Goal: Book appointment/travel/reservation

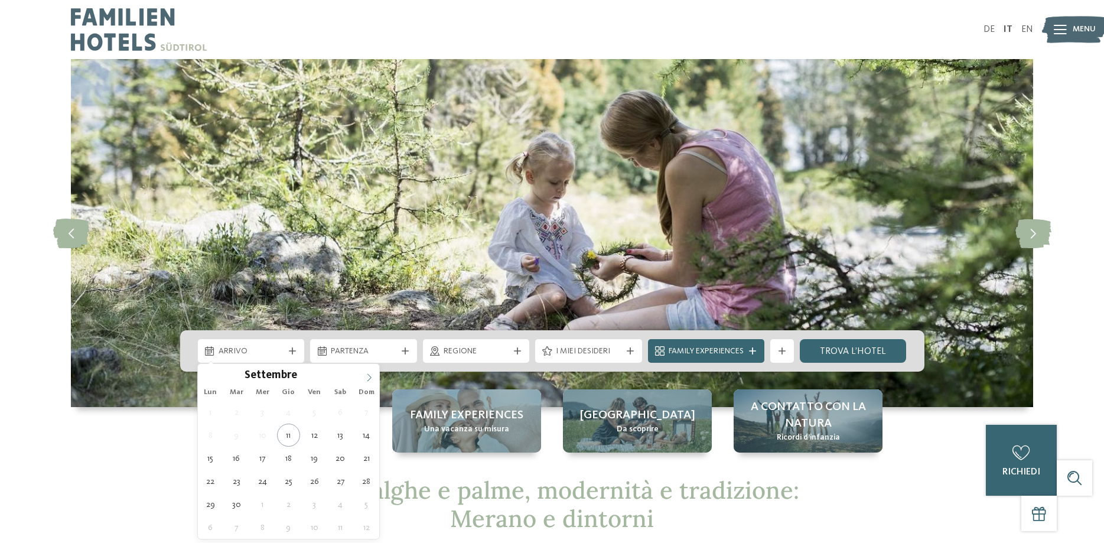
click at [369, 373] on span at bounding box center [369, 374] width 20 height 20
click at [370, 373] on span at bounding box center [369, 374] width 20 height 20
click at [368, 376] on icon at bounding box center [369, 377] width 8 height 8
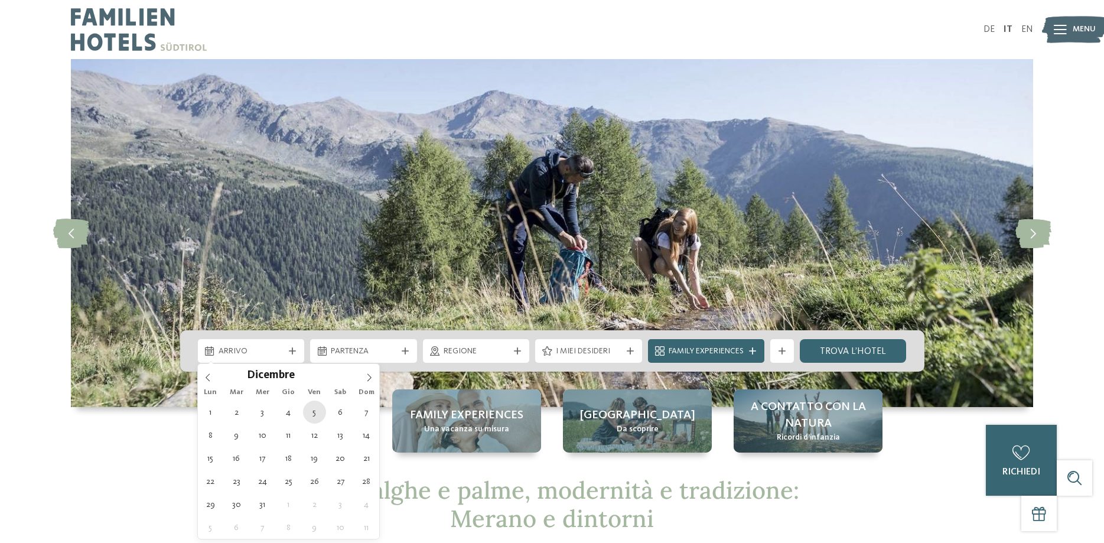
type div "[DATE]"
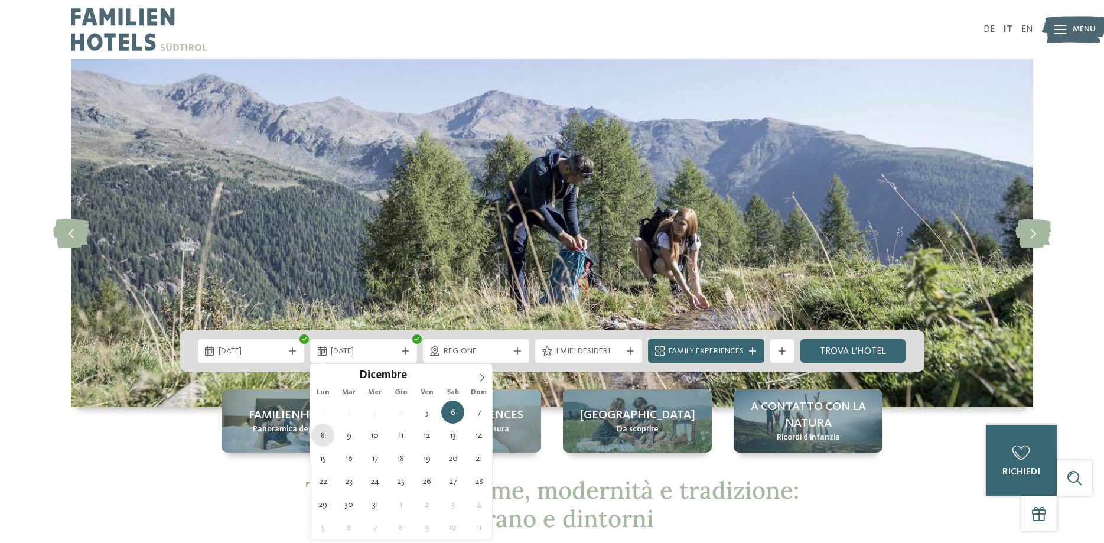
type div "[DATE]"
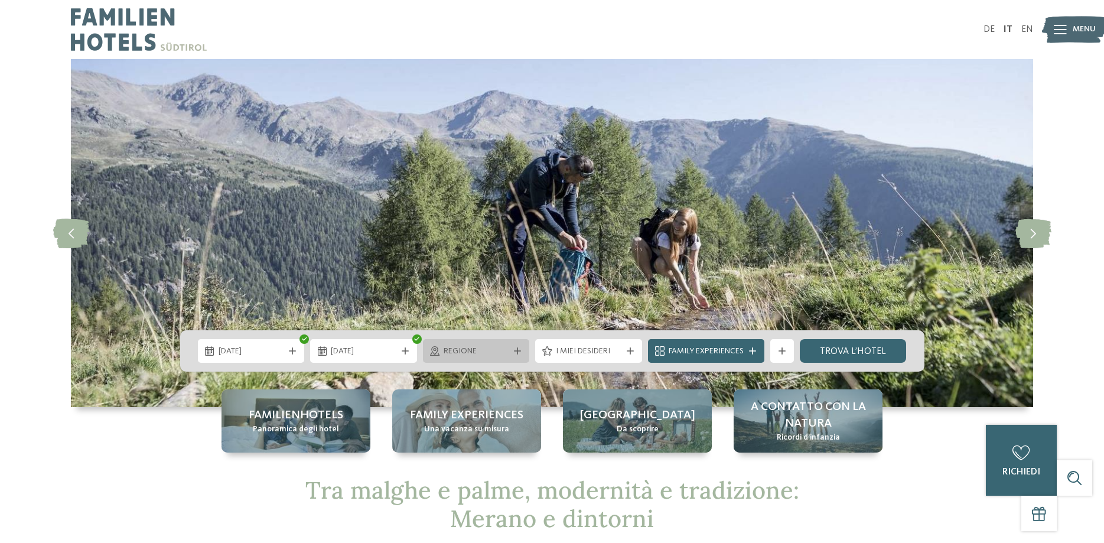
click at [505, 354] on span "Regione" at bounding box center [476, 351] width 66 height 12
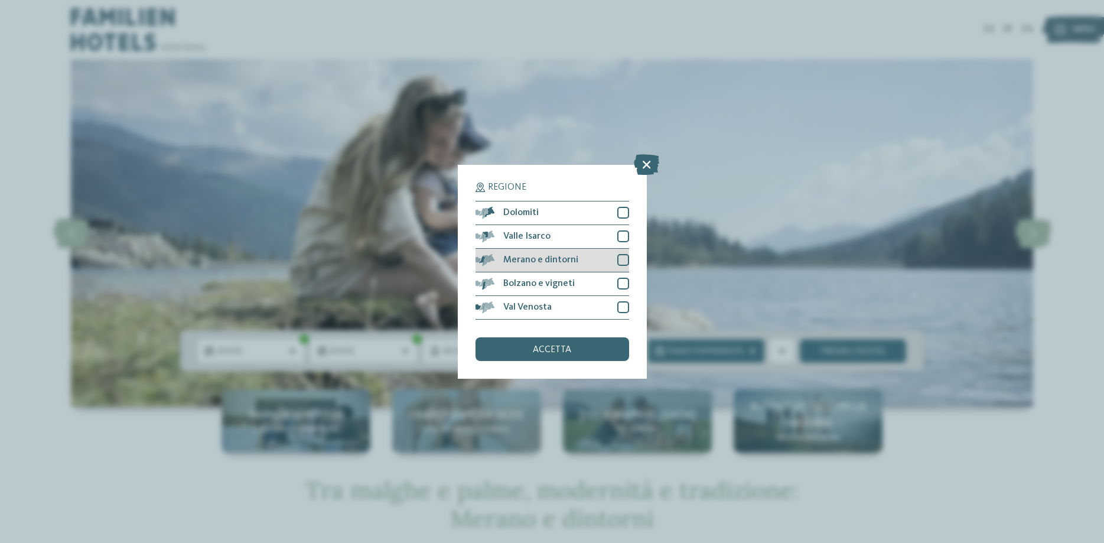
click at [625, 259] on div at bounding box center [623, 260] width 12 height 12
click at [580, 347] on div "accetta" at bounding box center [552, 349] width 154 height 24
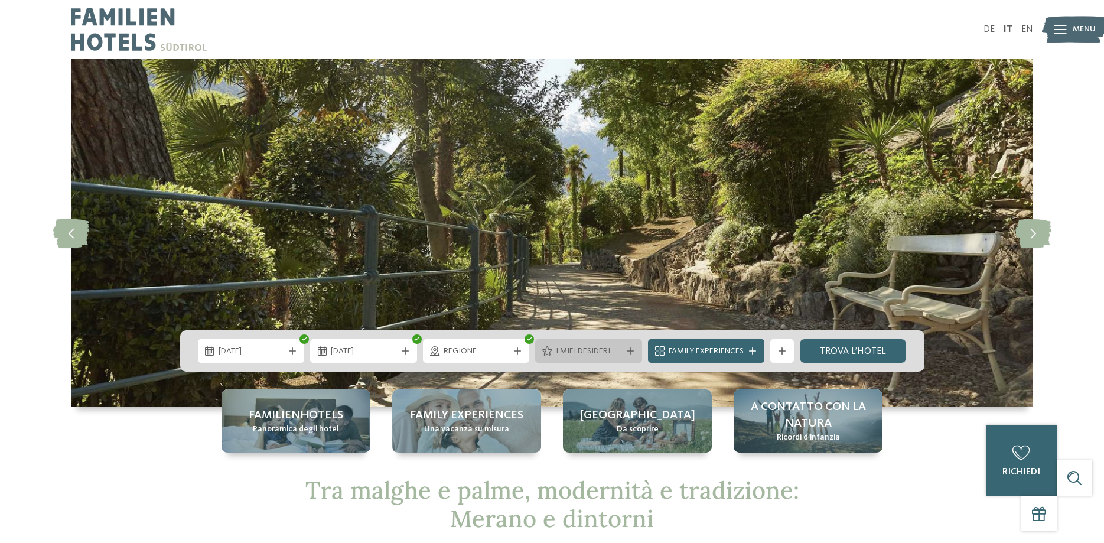
click at [590, 354] on span "I miei desideri" at bounding box center [589, 351] width 66 height 12
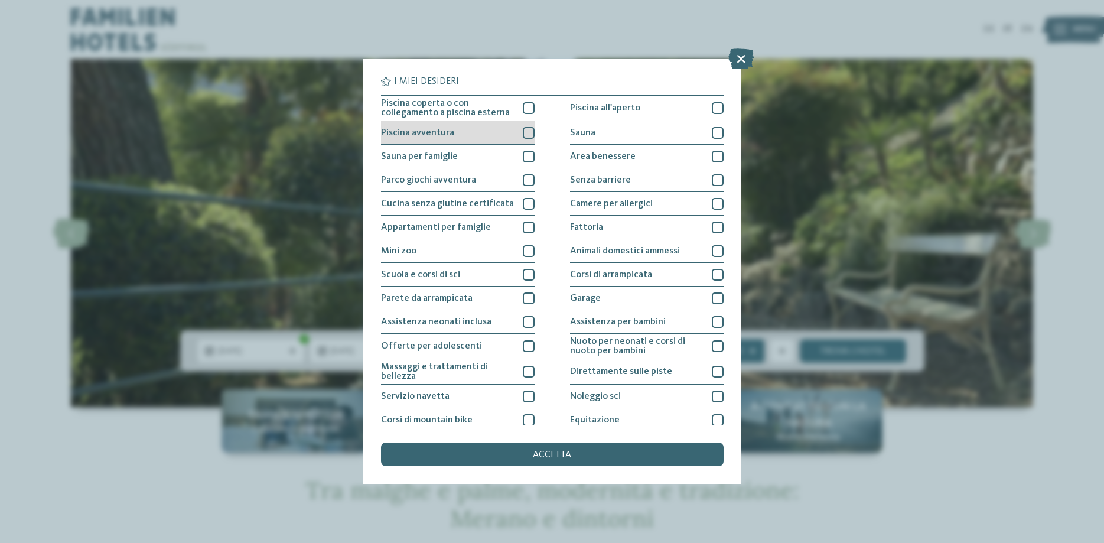
click at [530, 131] on div at bounding box center [529, 133] width 12 height 12
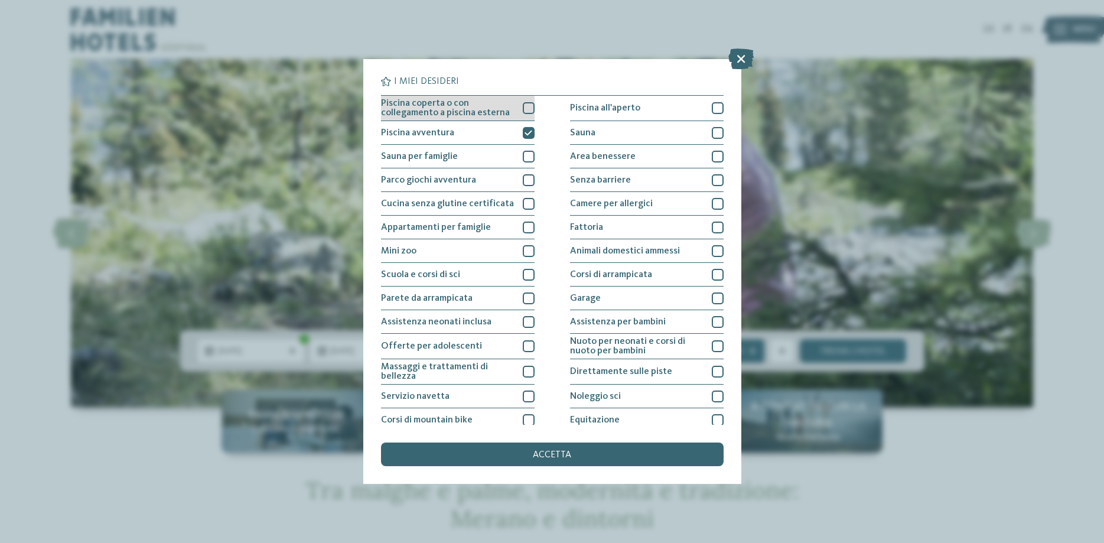
click at [529, 107] on div at bounding box center [529, 108] width 12 height 12
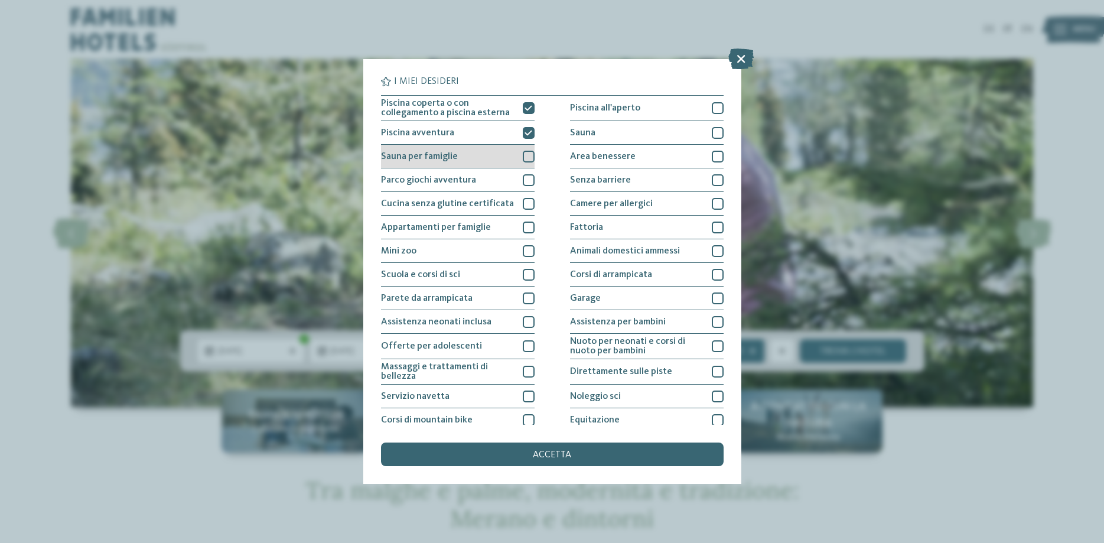
click at [528, 155] on div at bounding box center [529, 157] width 12 height 12
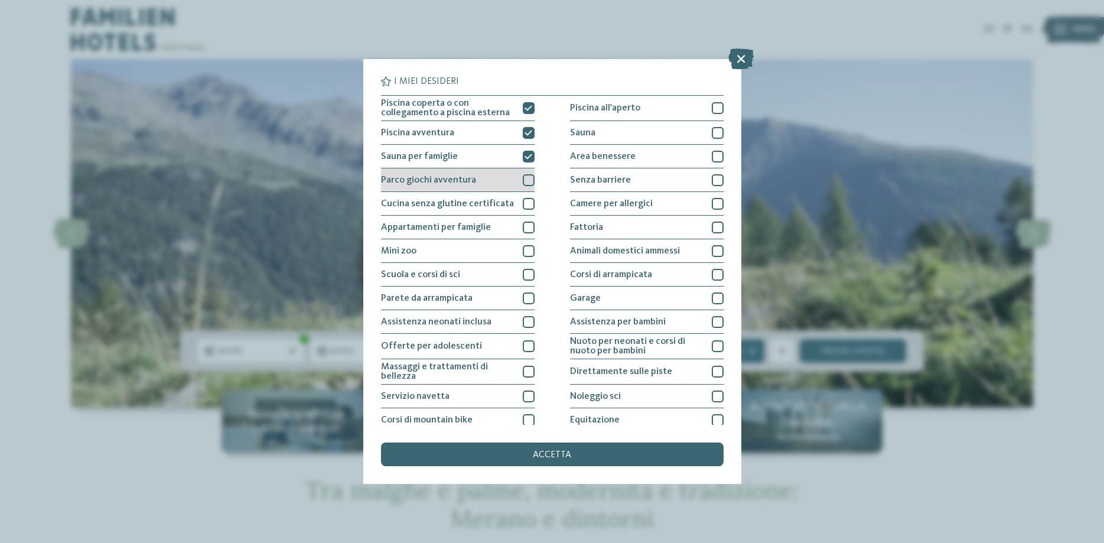
click at [528, 181] on div at bounding box center [529, 180] width 12 height 12
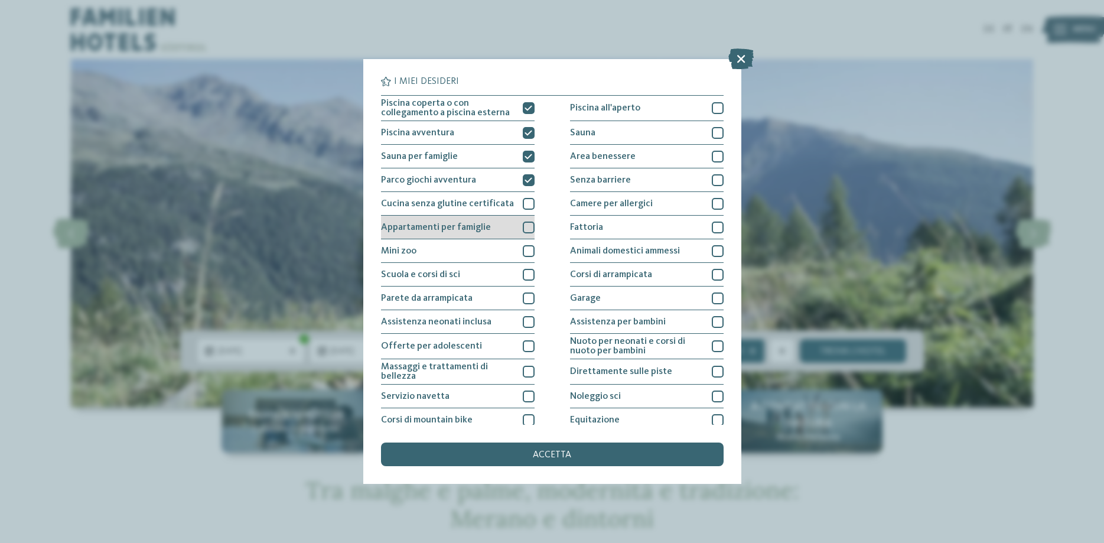
click at [529, 226] on div at bounding box center [529, 227] width 12 height 12
click at [532, 250] on div at bounding box center [529, 251] width 12 height 12
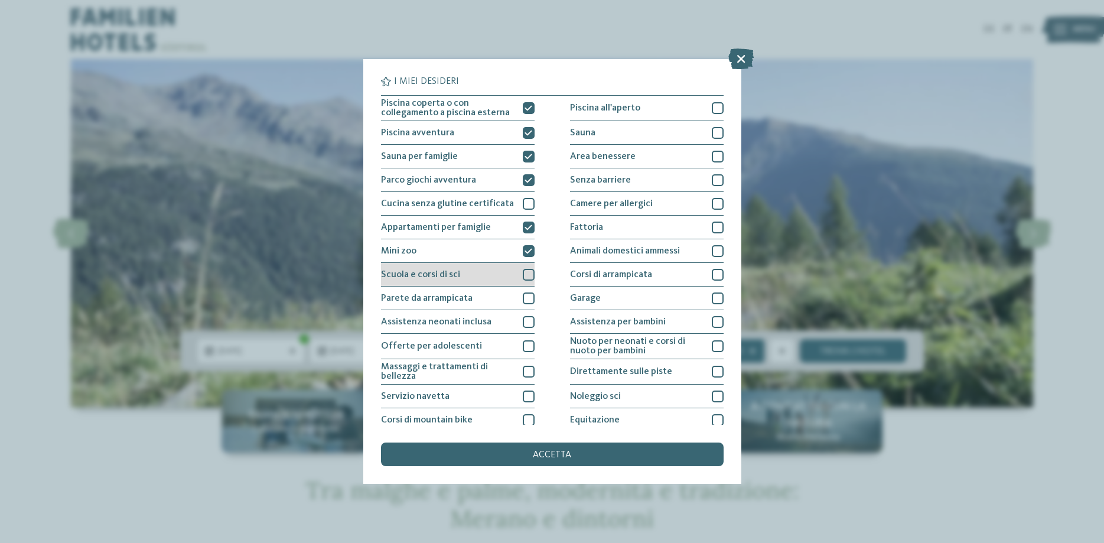
click at [526, 269] on div at bounding box center [529, 275] width 12 height 12
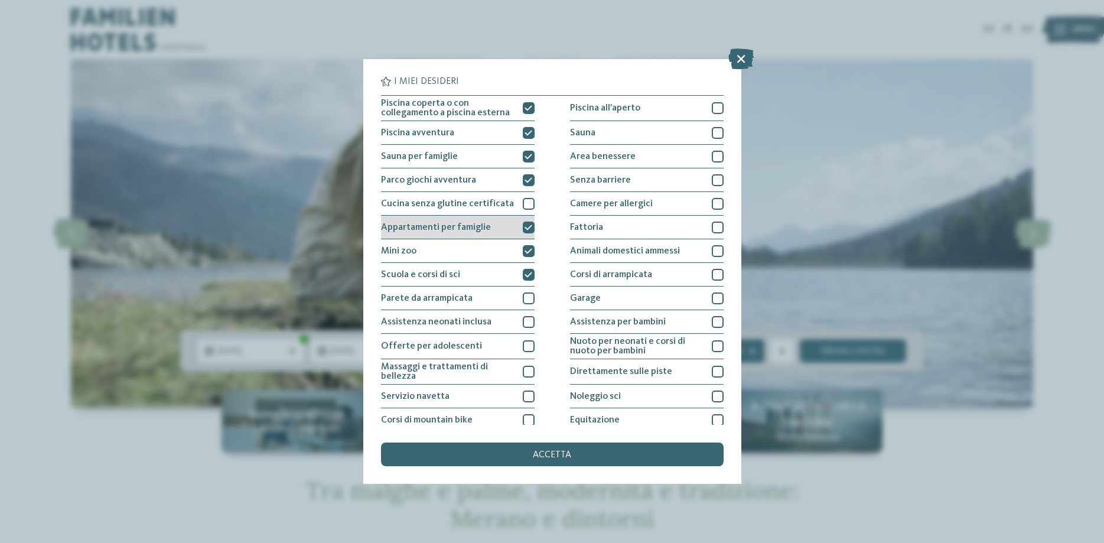
click at [527, 223] on div at bounding box center [529, 227] width 12 height 12
click at [529, 242] on div "Mini zoo" at bounding box center [458, 251] width 154 height 24
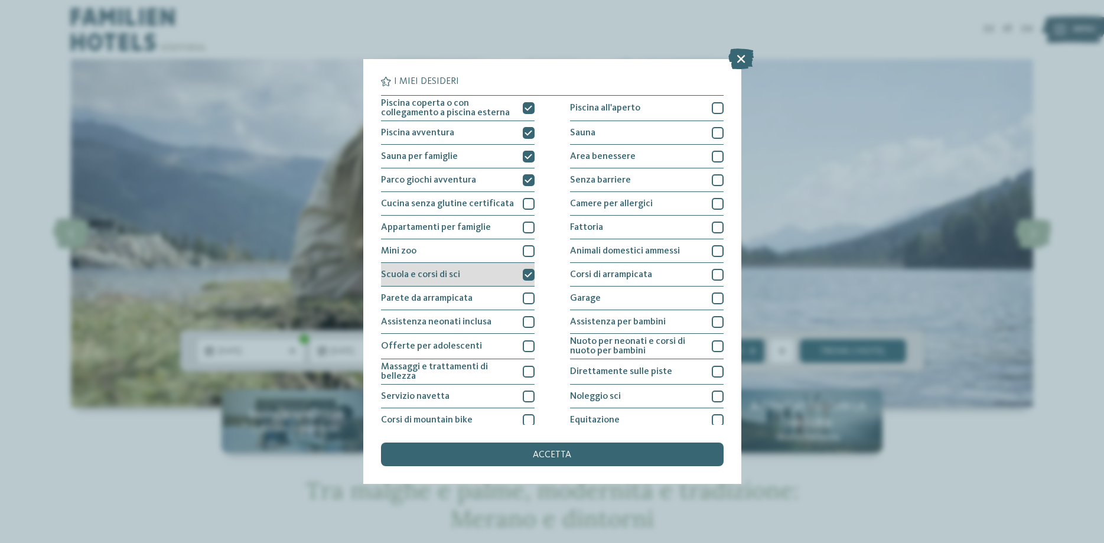
click at [527, 269] on div at bounding box center [529, 275] width 12 height 12
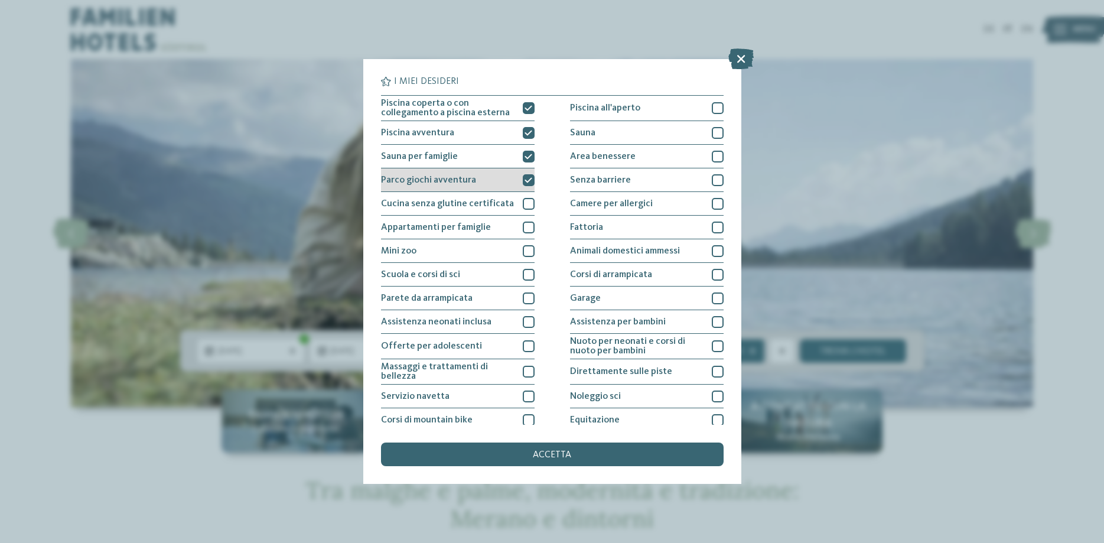
click at [531, 180] on icon at bounding box center [528, 180] width 8 height 7
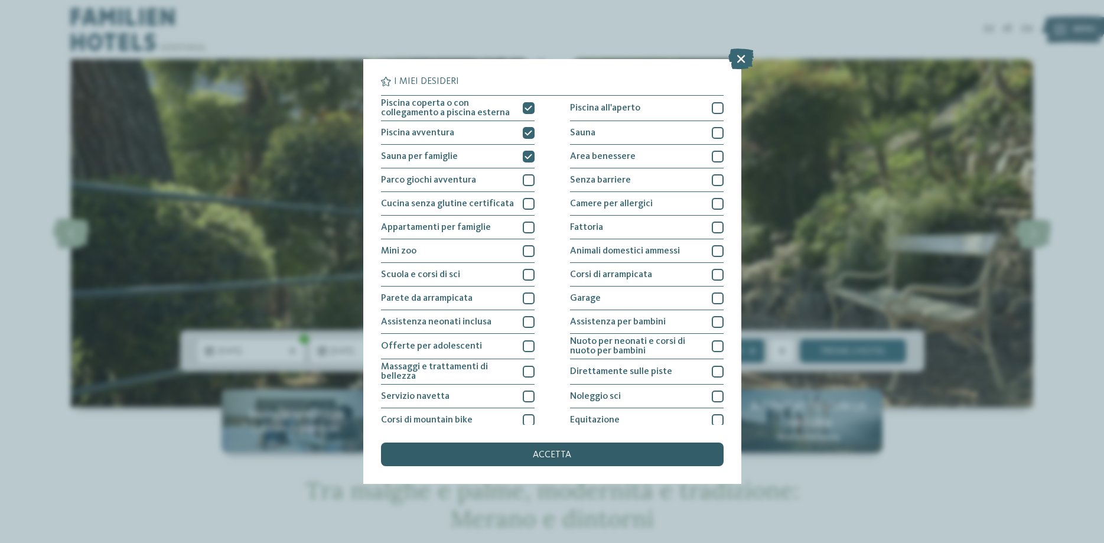
click at [566, 452] on span "accetta" at bounding box center [552, 454] width 38 height 9
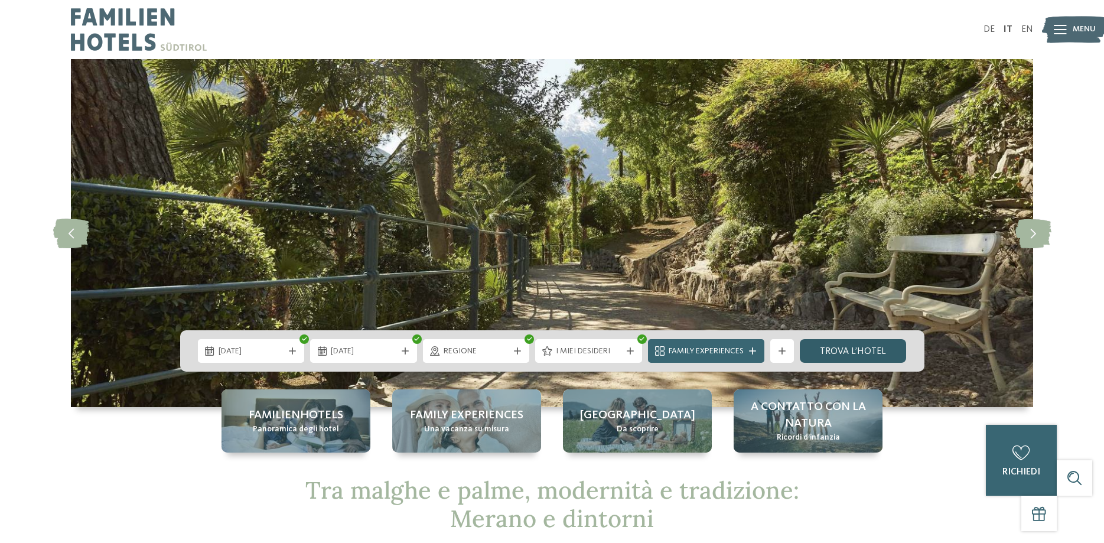
click at [847, 345] on link "trova l’hotel" at bounding box center [853, 351] width 107 height 24
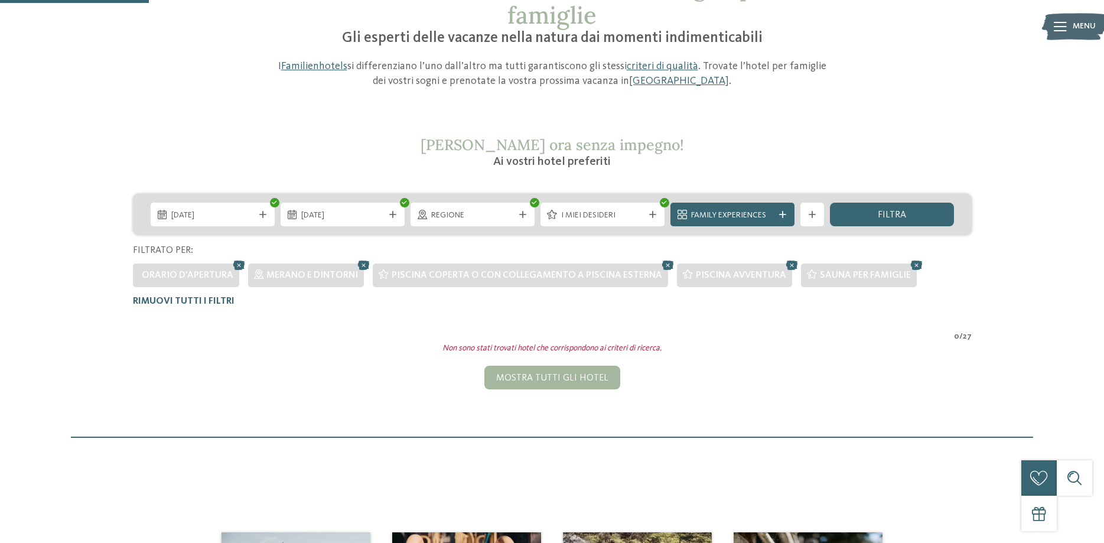
scroll to position [86, 0]
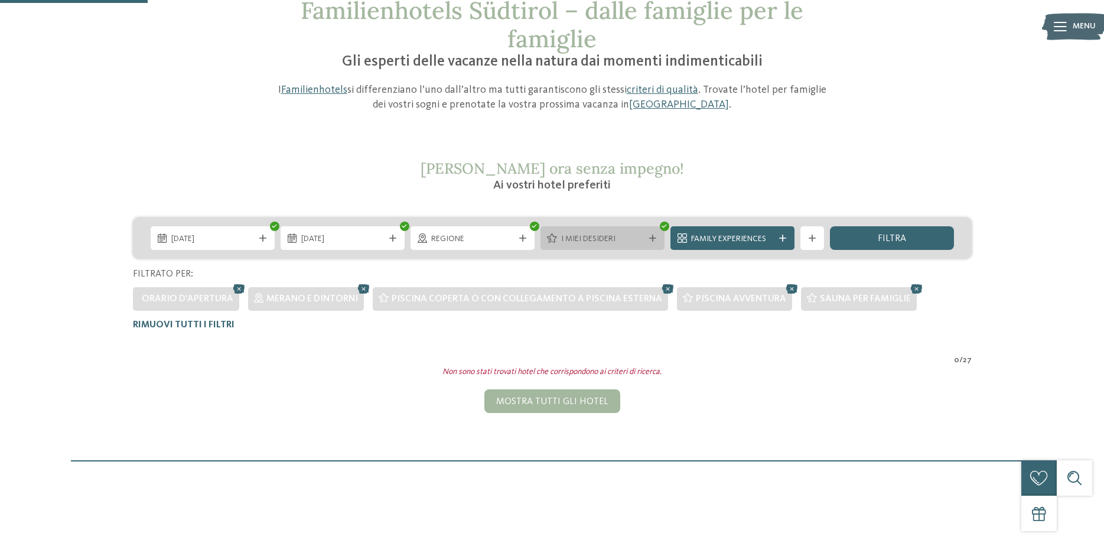
click at [621, 242] on span "I miei desideri" at bounding box center [602, 239] width 83 height 12
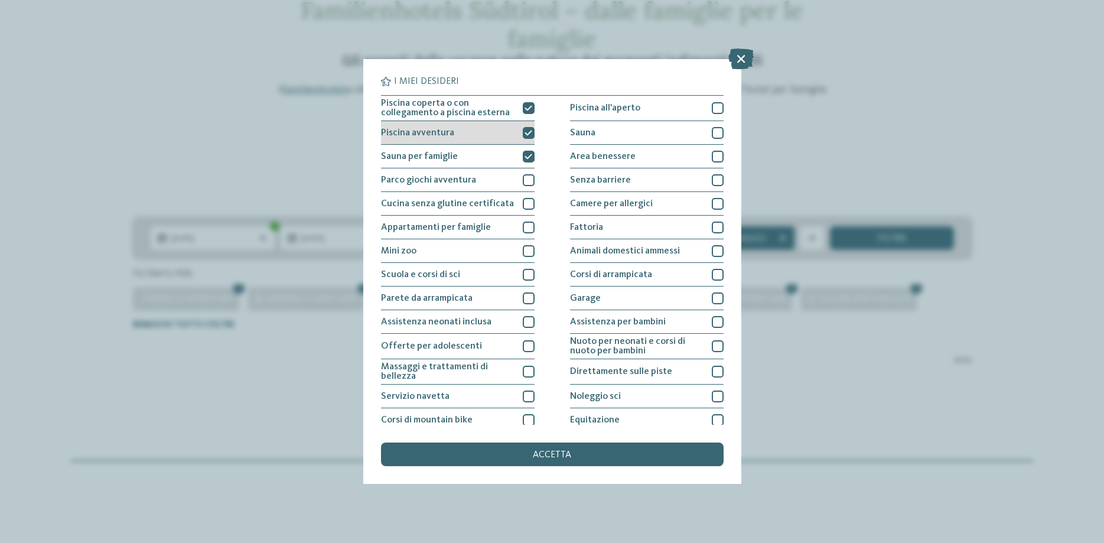
click at [529, 133] on icon at bounding box center [528, 132] width 8 height 7
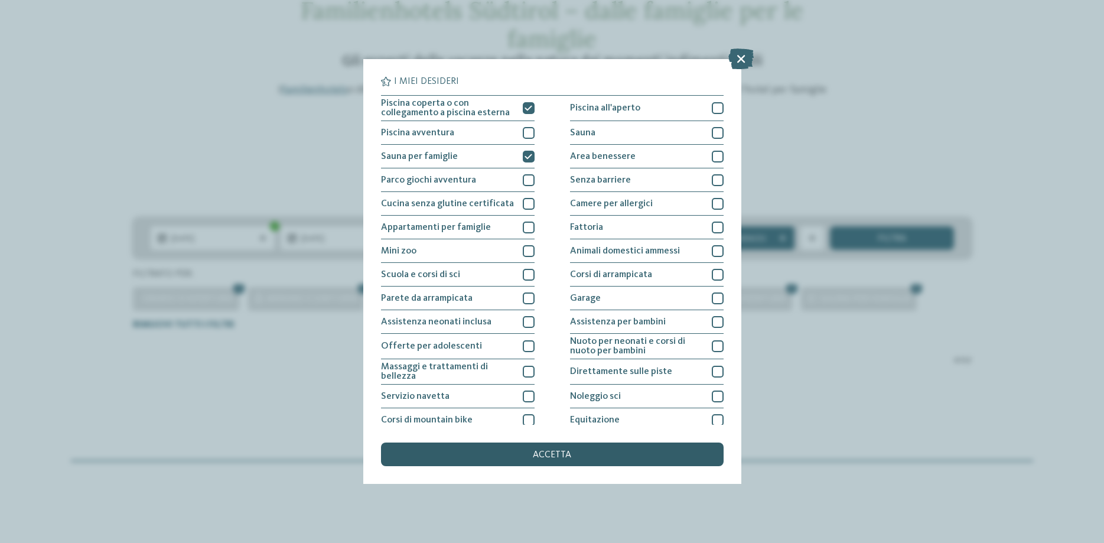
click at [559, 456] on span "accetta" at bounding box center [552, 454] width 38 height 9
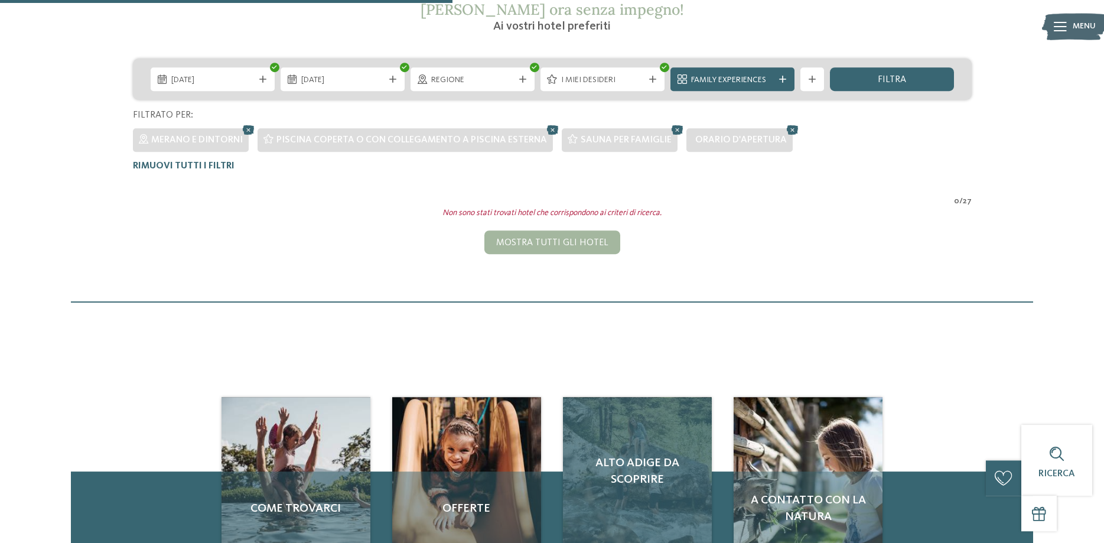
scroll to position [207, 0]
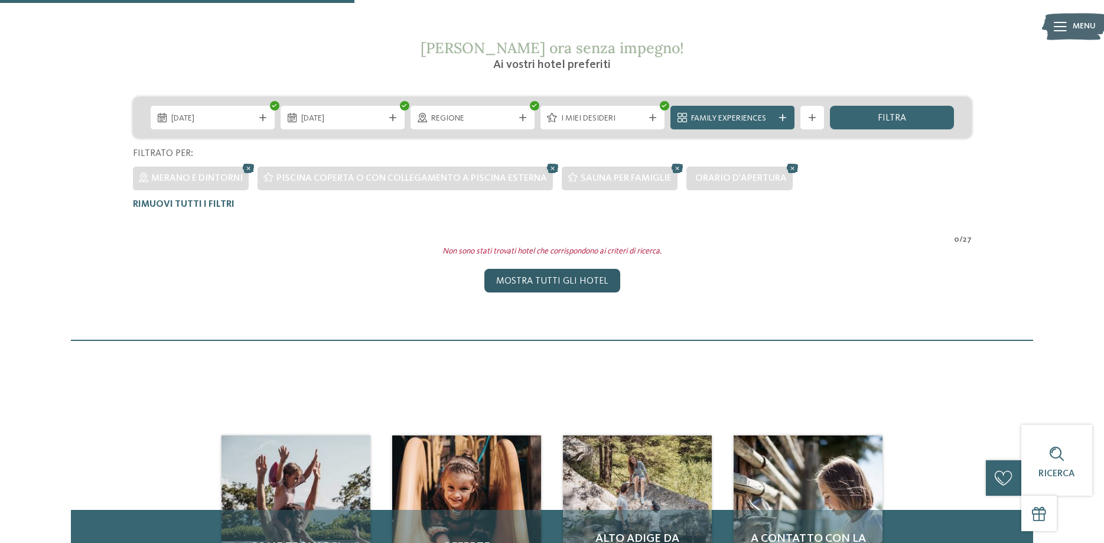
click at [576, 287] on div "Mostra tutti gli hotel" at bounding box center [552, 281] width 136 height 24
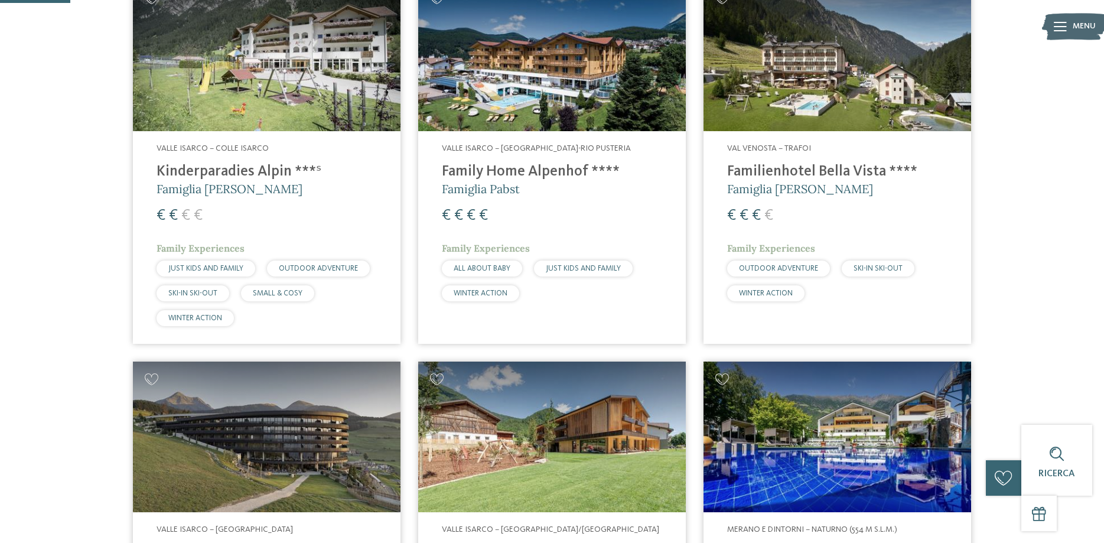
scroll to position [255, 0]
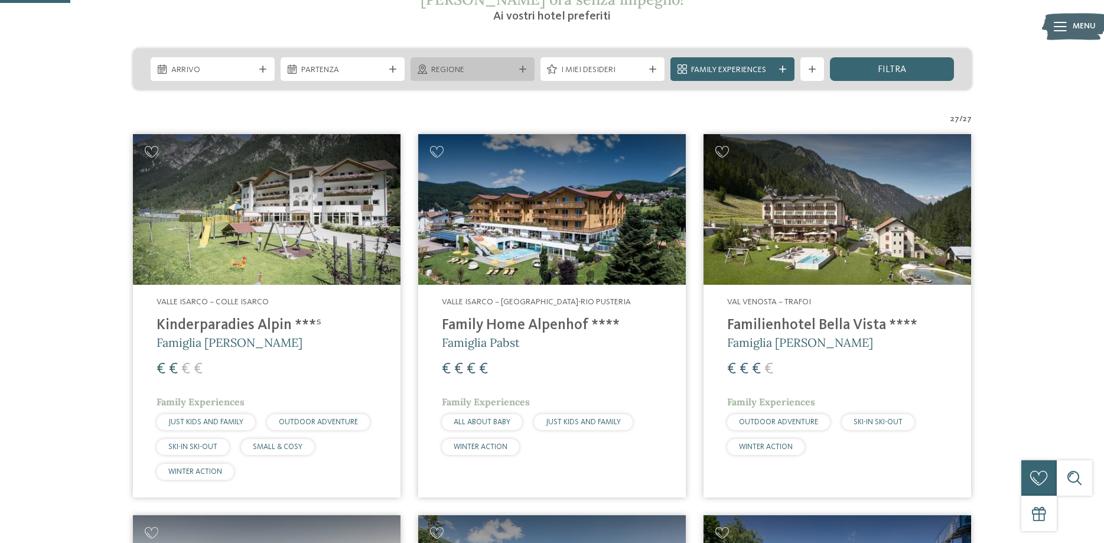
click at [441, 66] on span "Regione" at bounding box center [472, 70] width 83 height 12
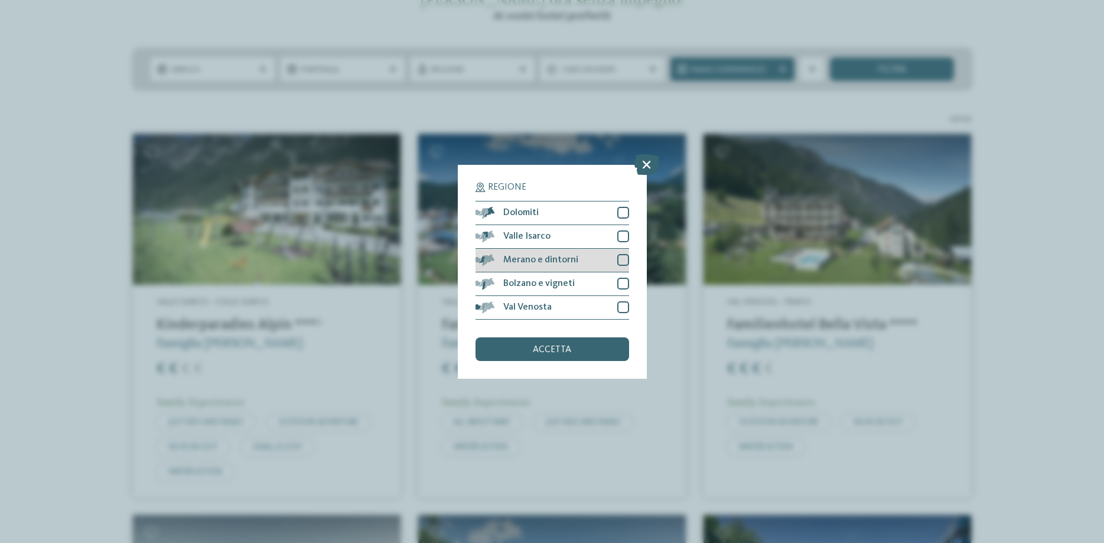
click at [620, 259] on div at bounding box center [623, 260] width 12 height 12
click at [564, 348] on span "accetta" at bounding box center [552, 349] width 38 height 9
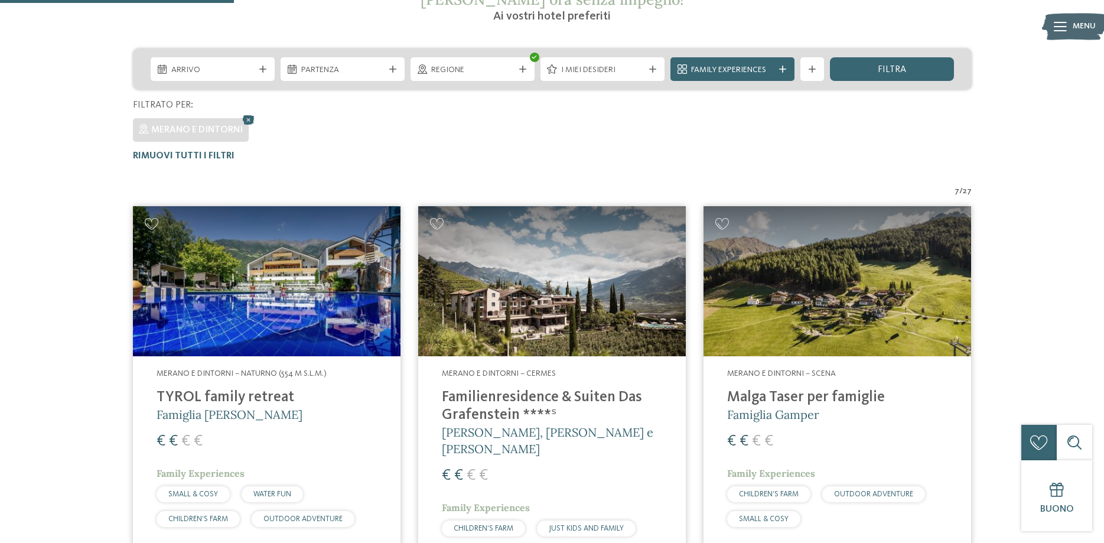
scroll to position [387, 0]
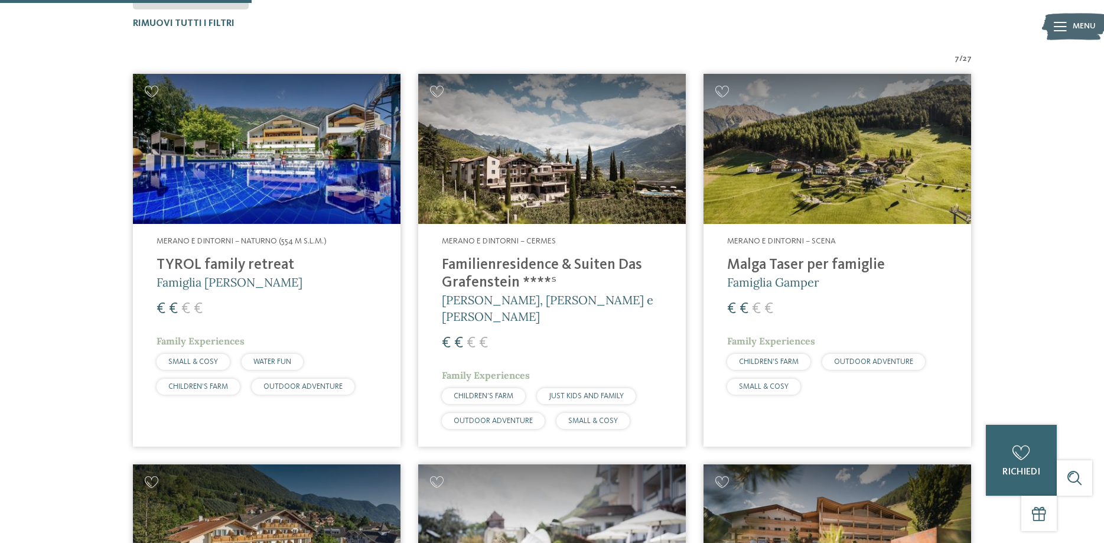
click at [242, 263] on h4 "TYROL family retreat" at bounding box center [266, 265] width 220 height 18
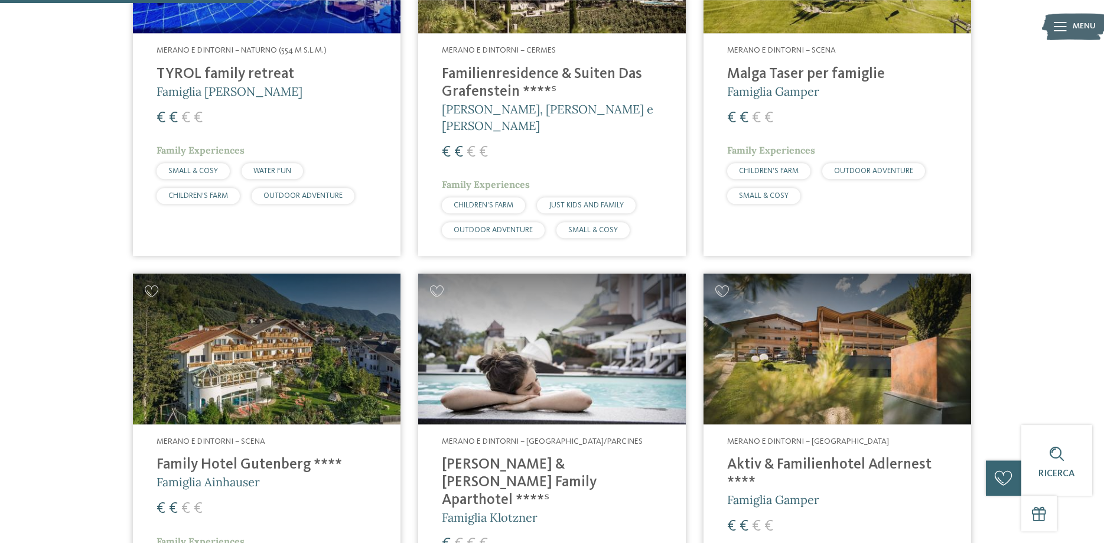
scroll to position [628, 0]
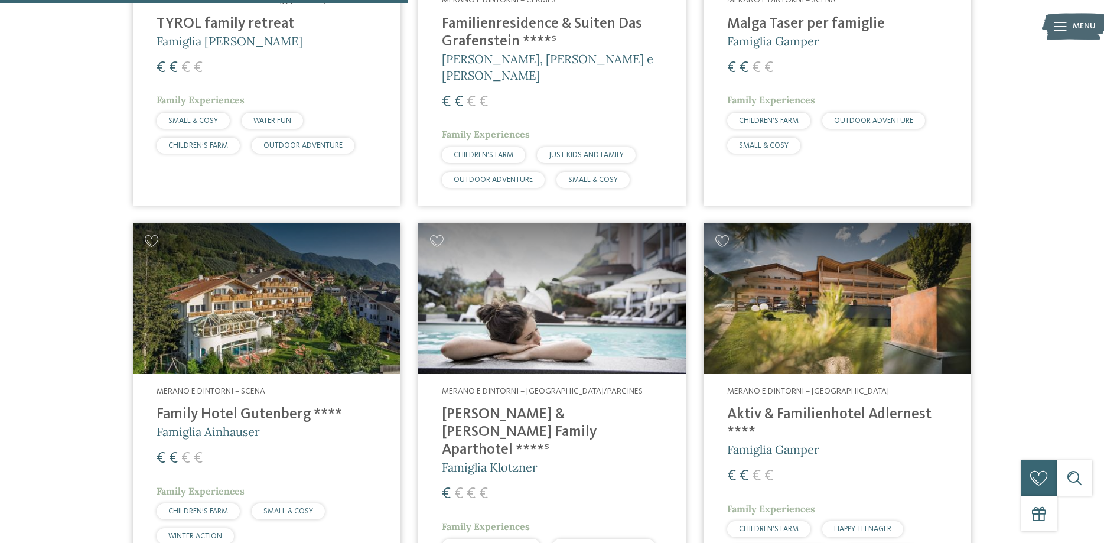
click at [526, 315] on img at bounding box center [552, 298] width 268 height 151
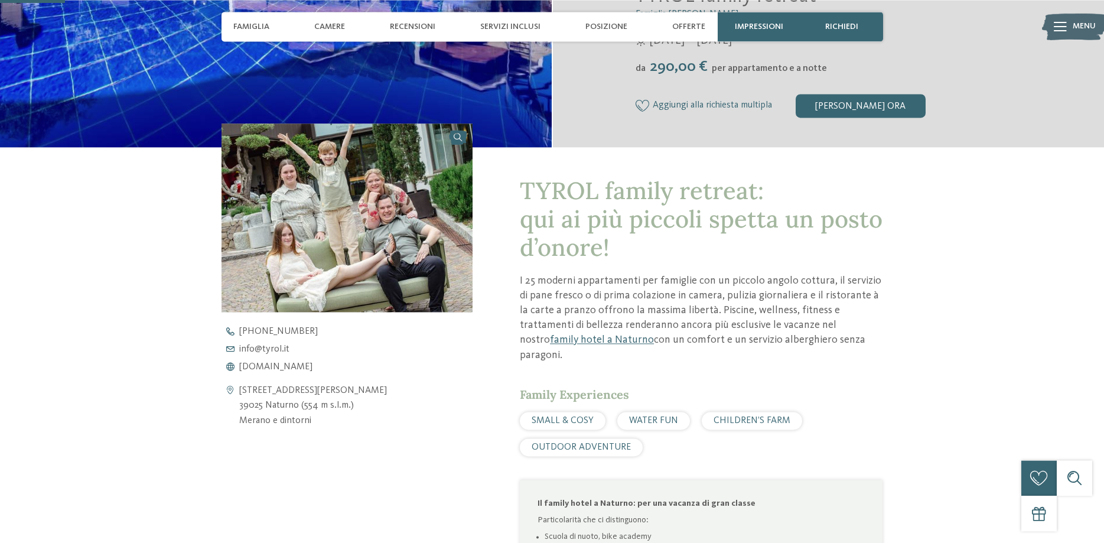
scroll to position [361, 0]
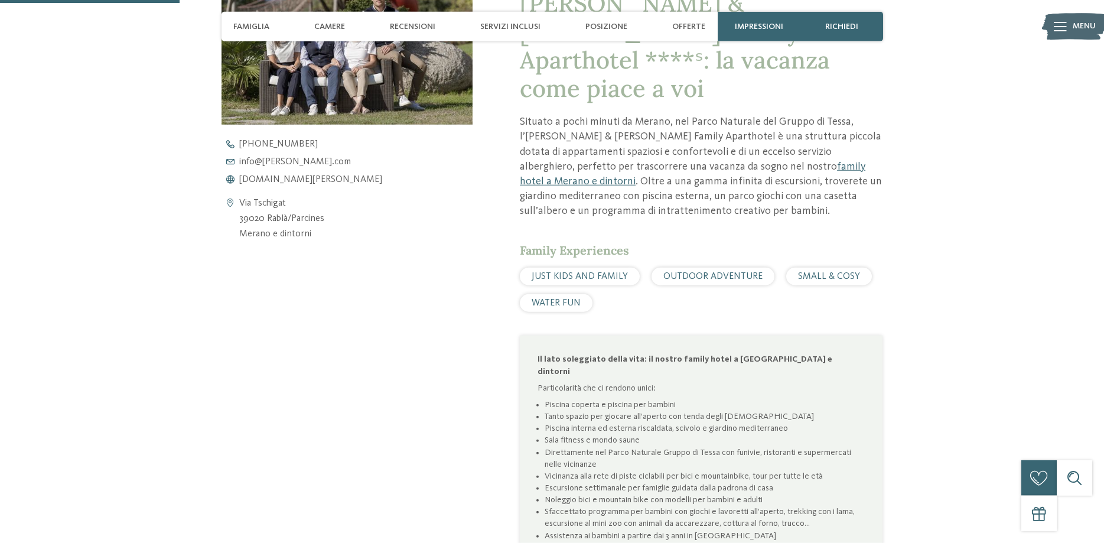
scroll to position [422, 0]
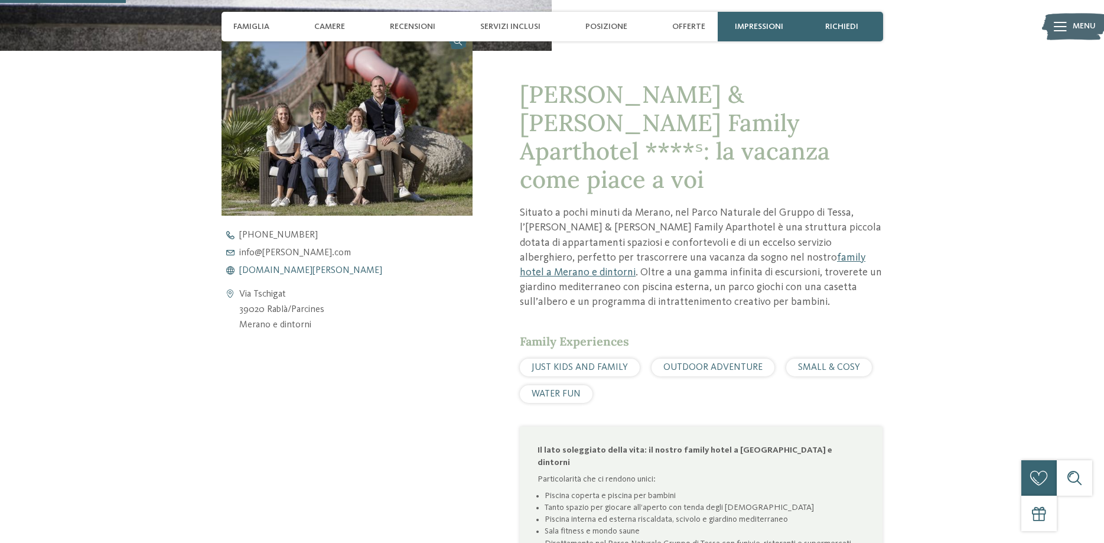
click at [263, 271] on span "www.heidi-edith.com" at bounding box center [310, 270] width 143 height 9
